Goal: Find specific page/section: Find specific page/section

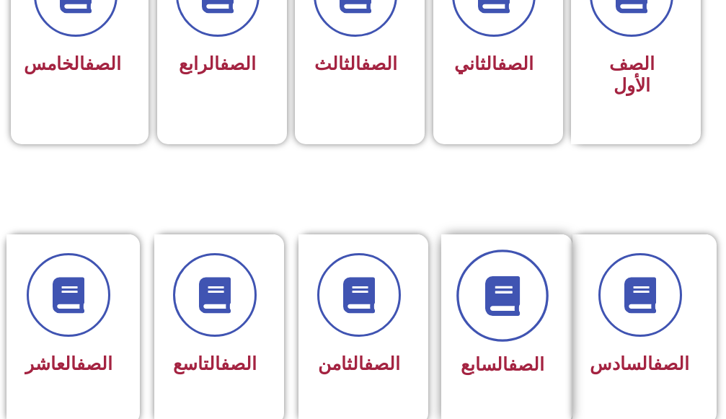
scroll to position [577, 0]
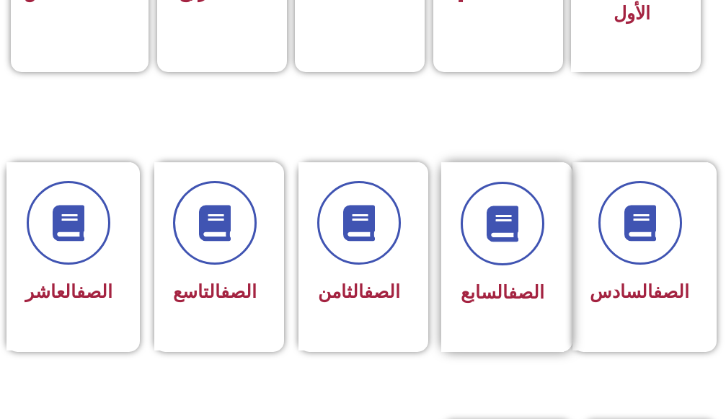
click at [528, 295] on link "الصف" at bounding box center [526, 292] width 36 height 21
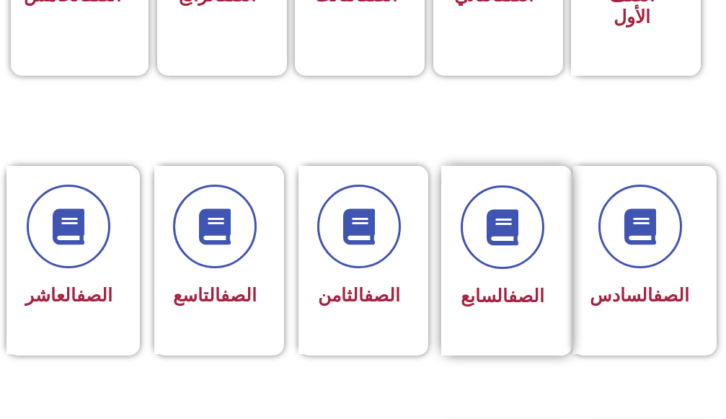
click at [531, 260] on div at bounding box center [503, 227] width 84 height 84
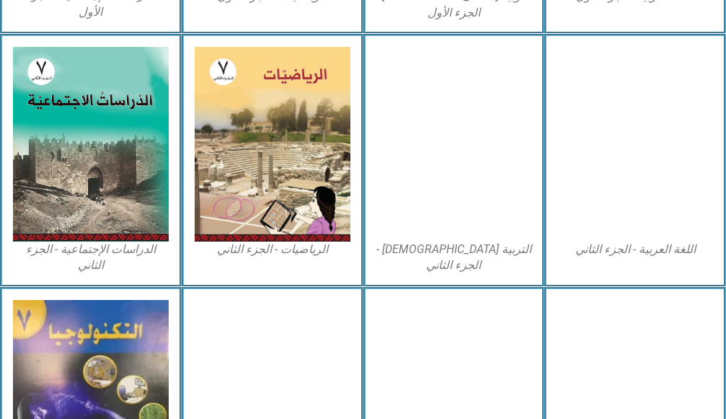
scroll to position [793, 0]
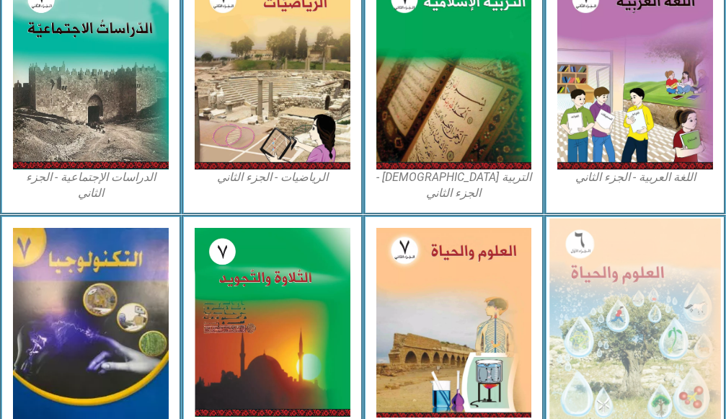
click at [598, 311] on img at bounding box center [634, 322] width 171 height 209
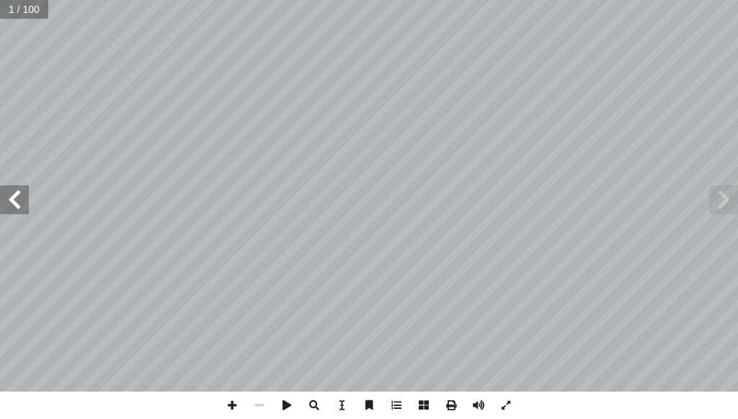
click at [4, 208] on span at bounding box center [14, 199] width 29 height 29
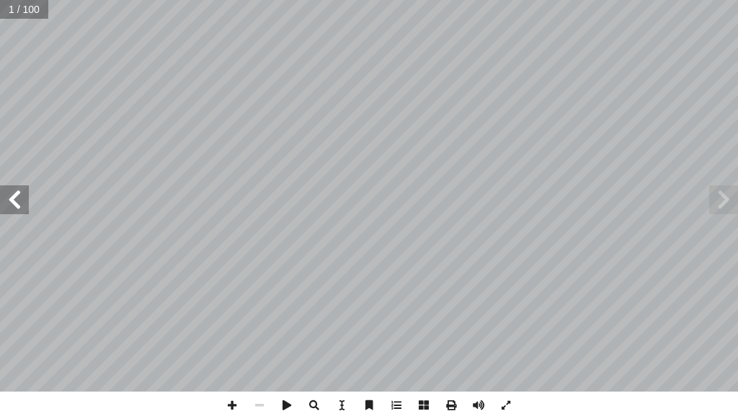
click at [4, 208] on span at bounding box center [14, 199] width 29 height 29
click at [11, 205] on span at bounding box center [14, 199] width 29 height 29
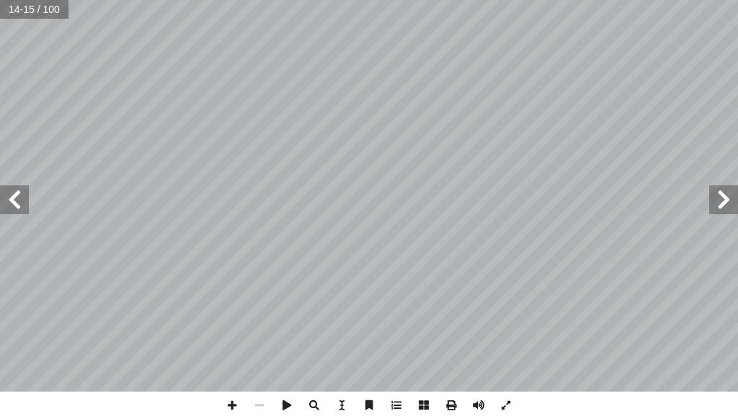
click at [730, 213] on span at bounding box center [723, 199] width 29 height 29
click at [231, 399] on span at bounding box center [231, 404] width 27 height 27
click at [262, 404] on span at bounding box center [259, 404] width 27 height 27
